Goal: Find specific fact: Find specific page/section

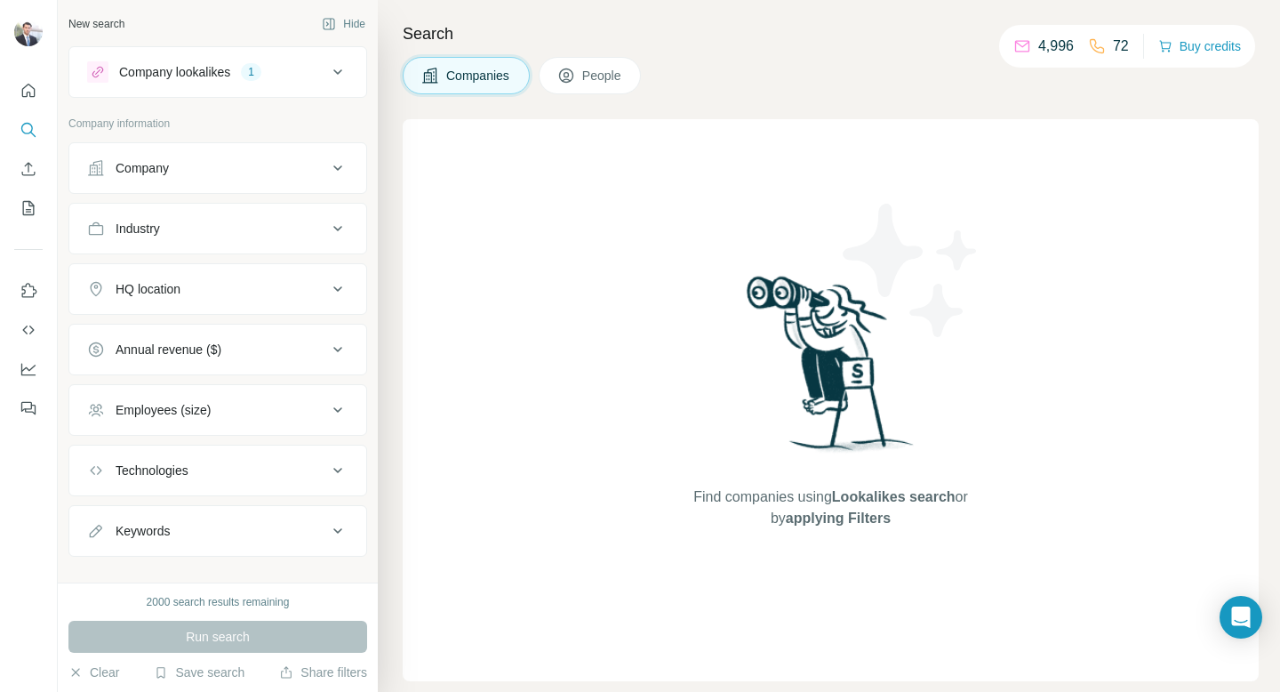
click at [332, 68] on icon at bounding box center [337, 71] width 21 height 21
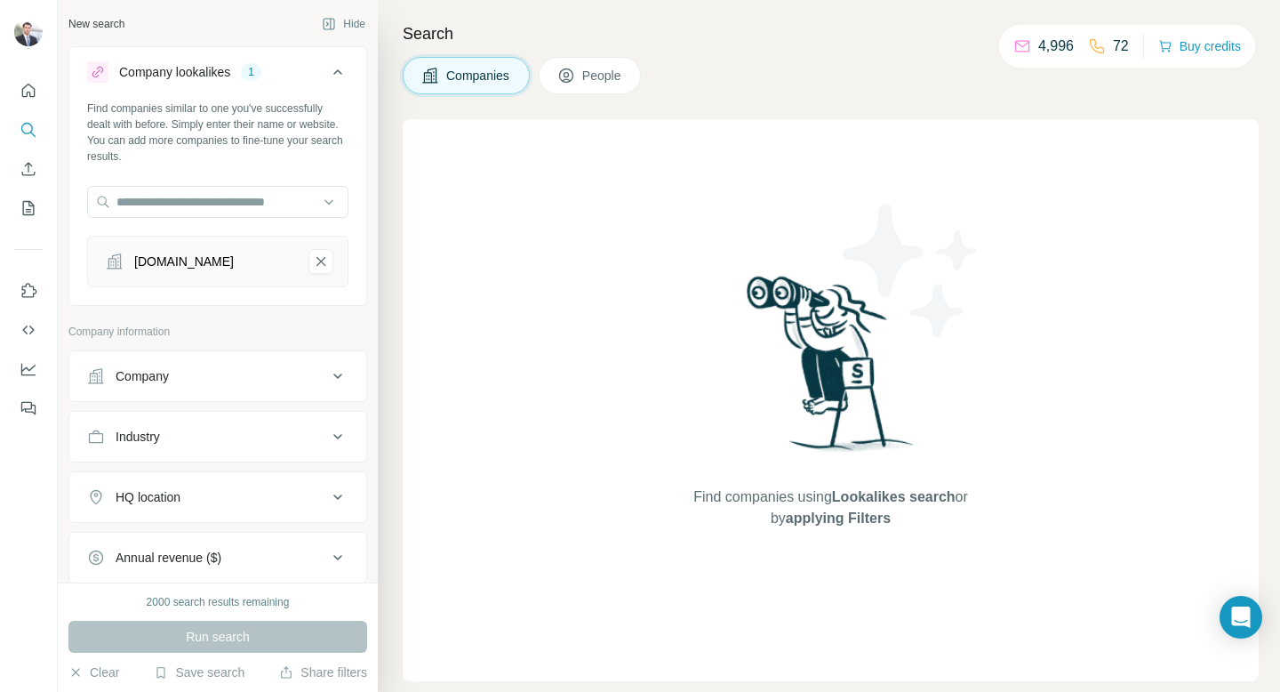
click at [224, 264] on div "[DOMAIN_NAME]" at bounding box center [184, 261] width 100 height 18
click at [269, 263] on div "[DOMAIN_NAME]" at bounding box center [198, 261] width 192 height 25
click at [157, 263] on div "[DOMAIN_NAME]" at bounding box center [184, 261] width 100 height 18
click at [112, 267] on icon at bounding box center [115, 261] width 18 height 18
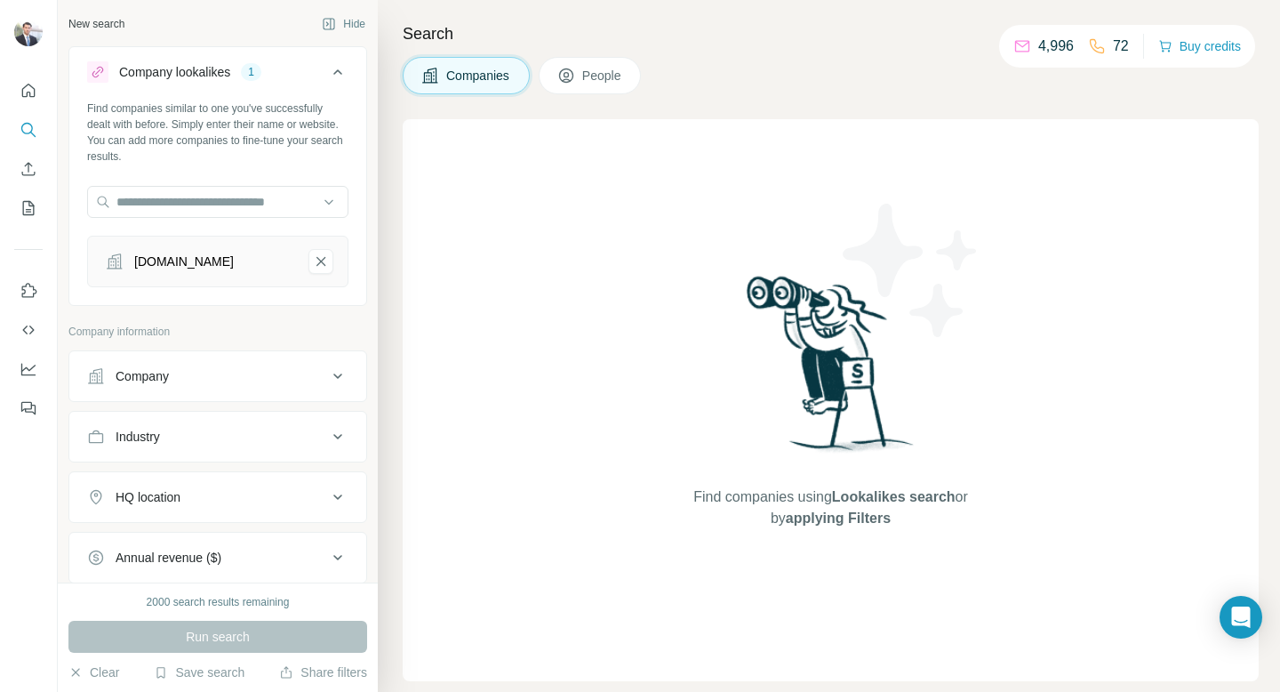
click at [174, 267] on div "[DOMAIN_NAME]" at bounding box center [184, 261] width 100 height 18
copy div "[DOMAIN_NAME]"
